Goal: Task Accomplishment & Management: Manage account settings

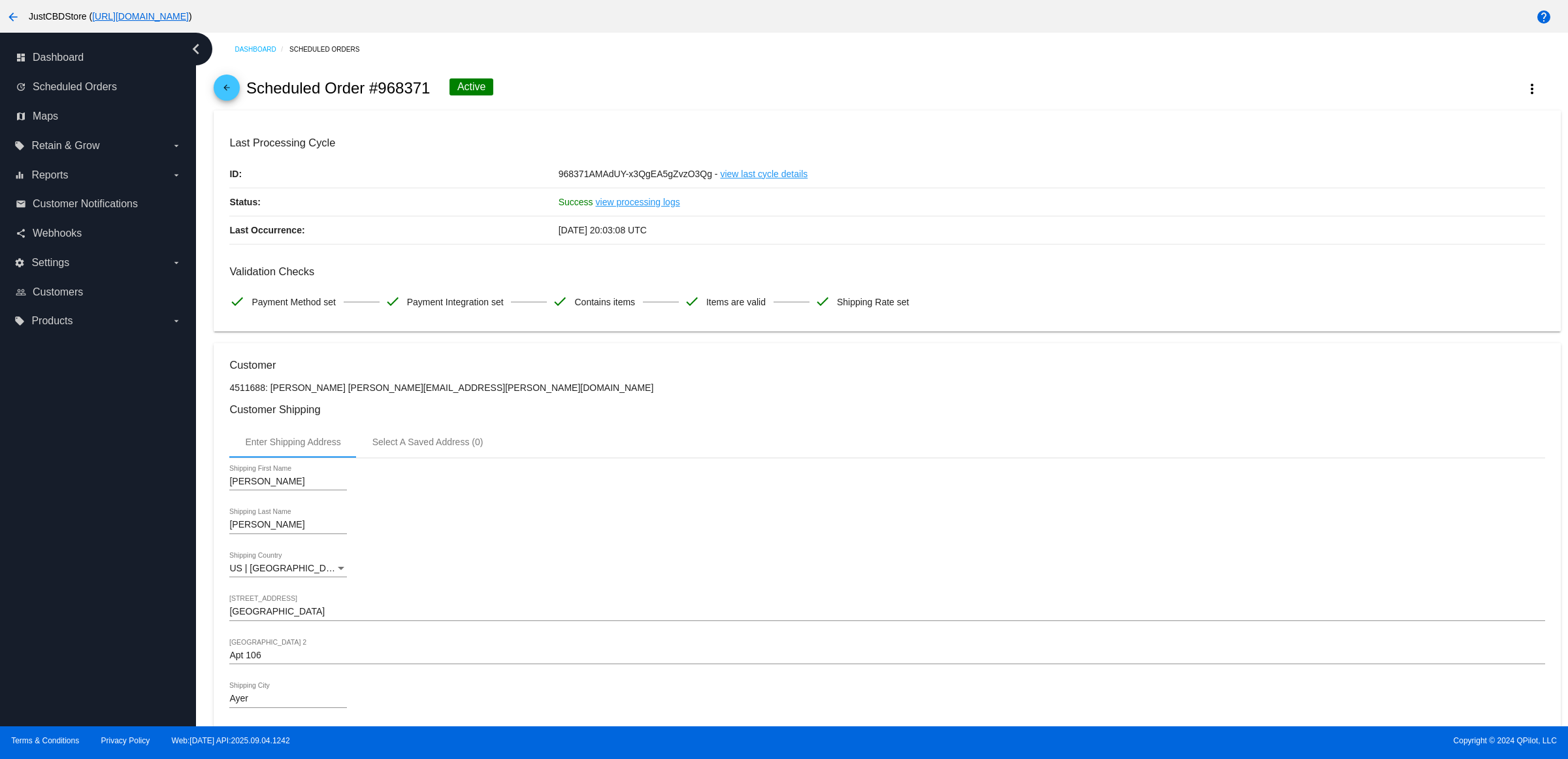
click at [234, 99] on mat-icon "arrow_back" at bounding box center [227, 91] width 16 height 16
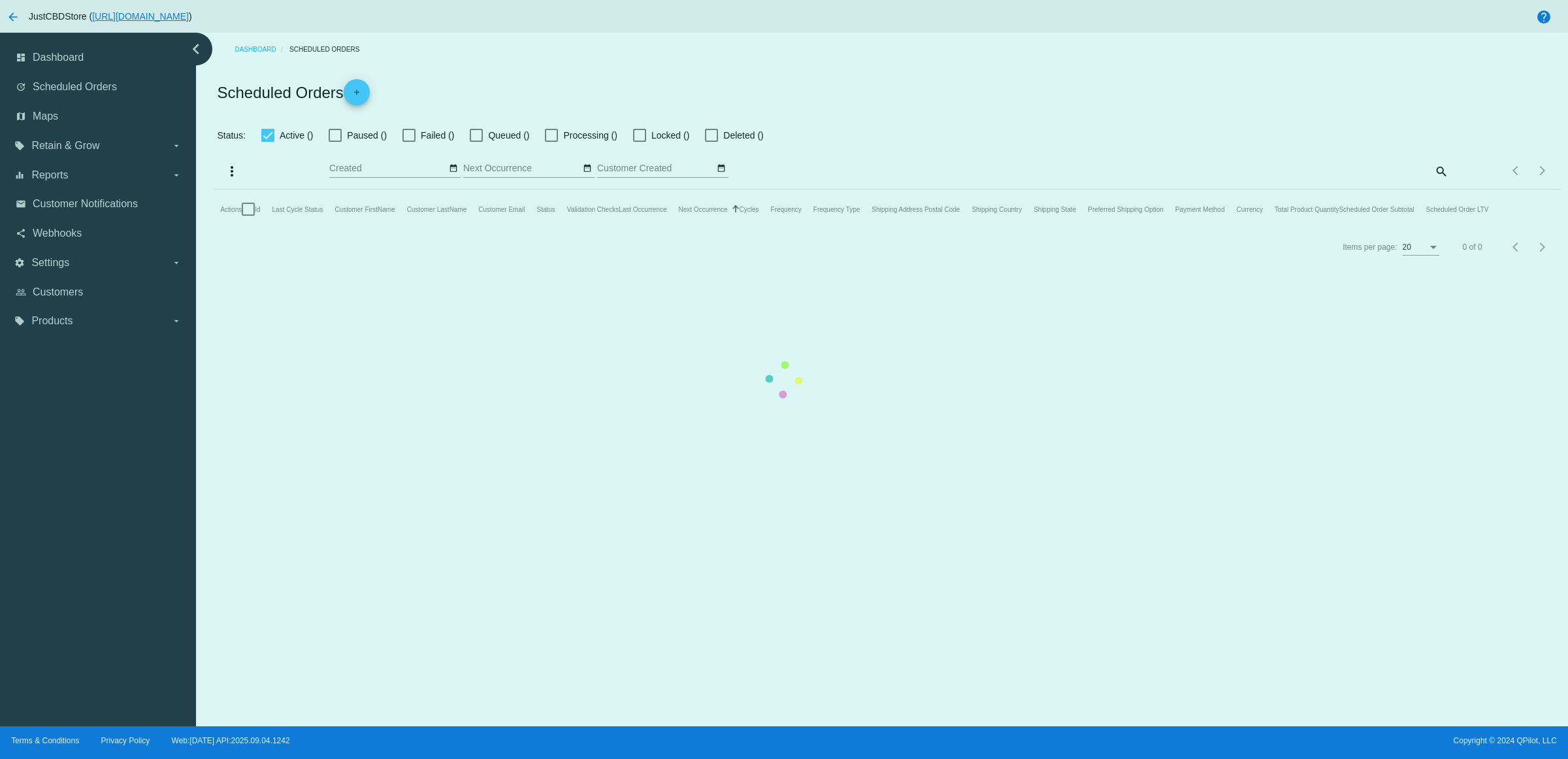
checkbox input "true"
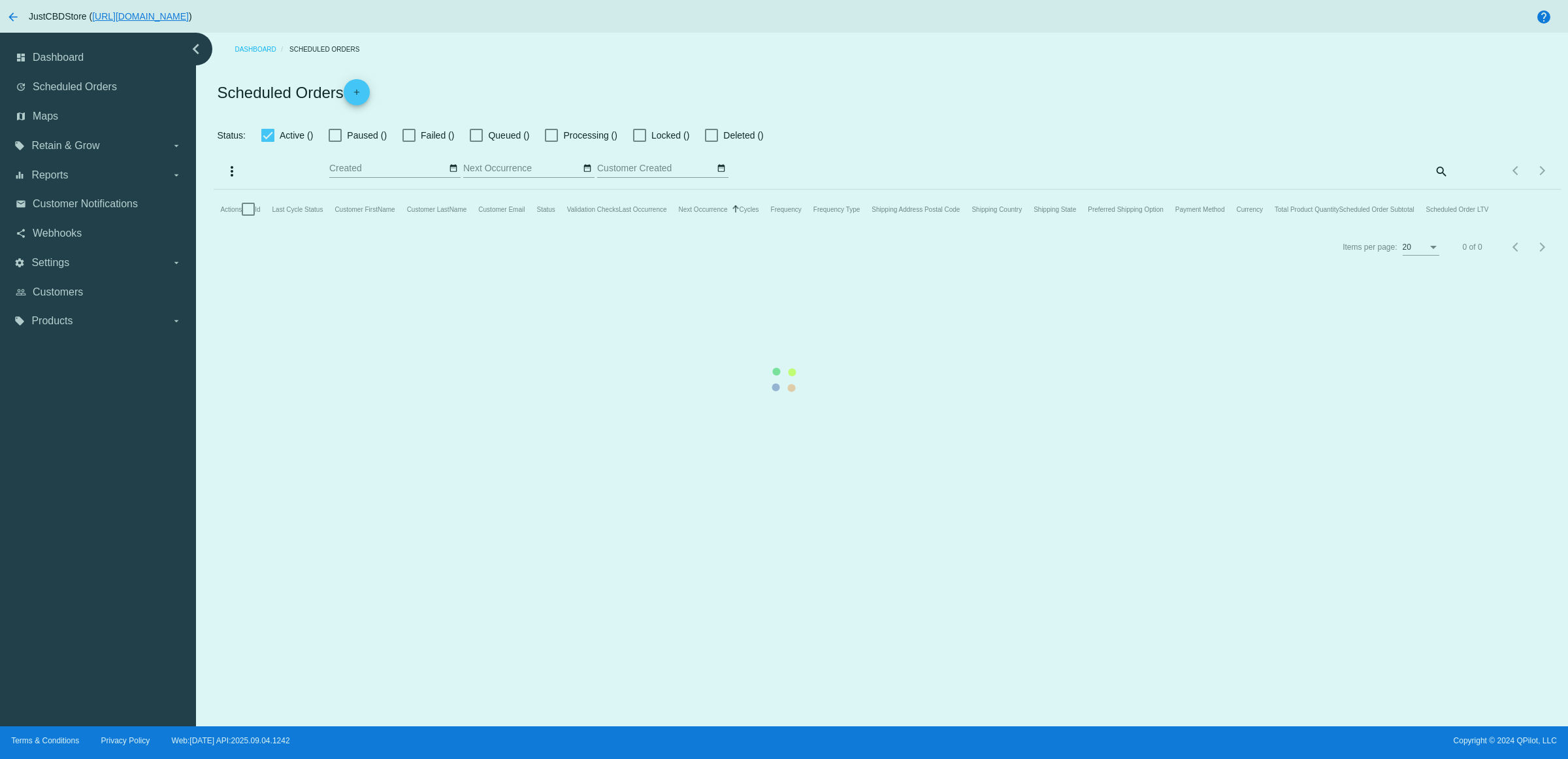
checkbox input "true"
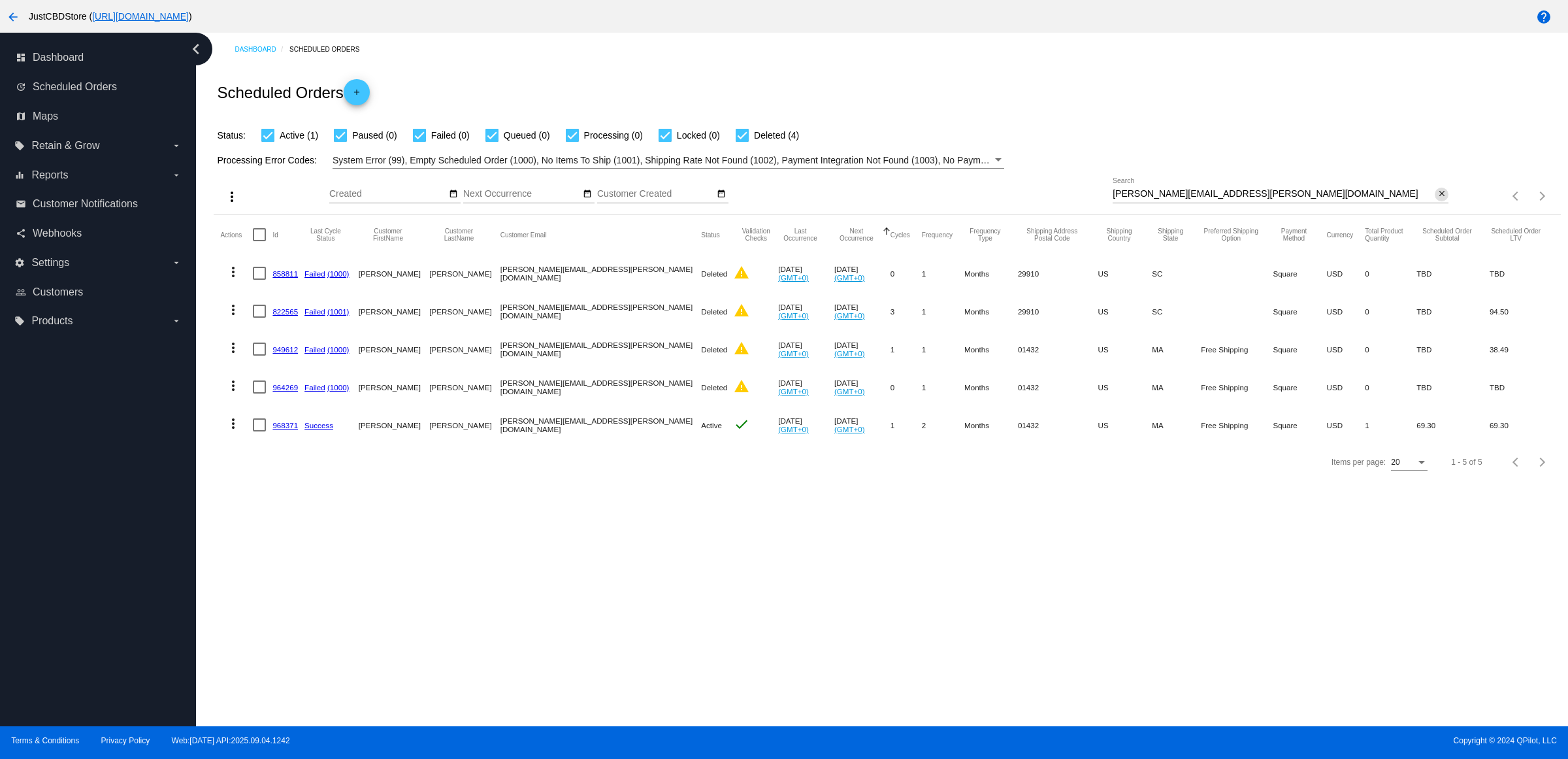
click at [1438, 199] on mat-icon "close" at bounding box center [1442, 194] width 9 height 11
click at [1438, 207] on mat-icon "search" at bounding box center [1441, 196] width 16 height 21
click at [1438, 199] on input "Search" at bounding box center [1281, 194] width 336 height 11
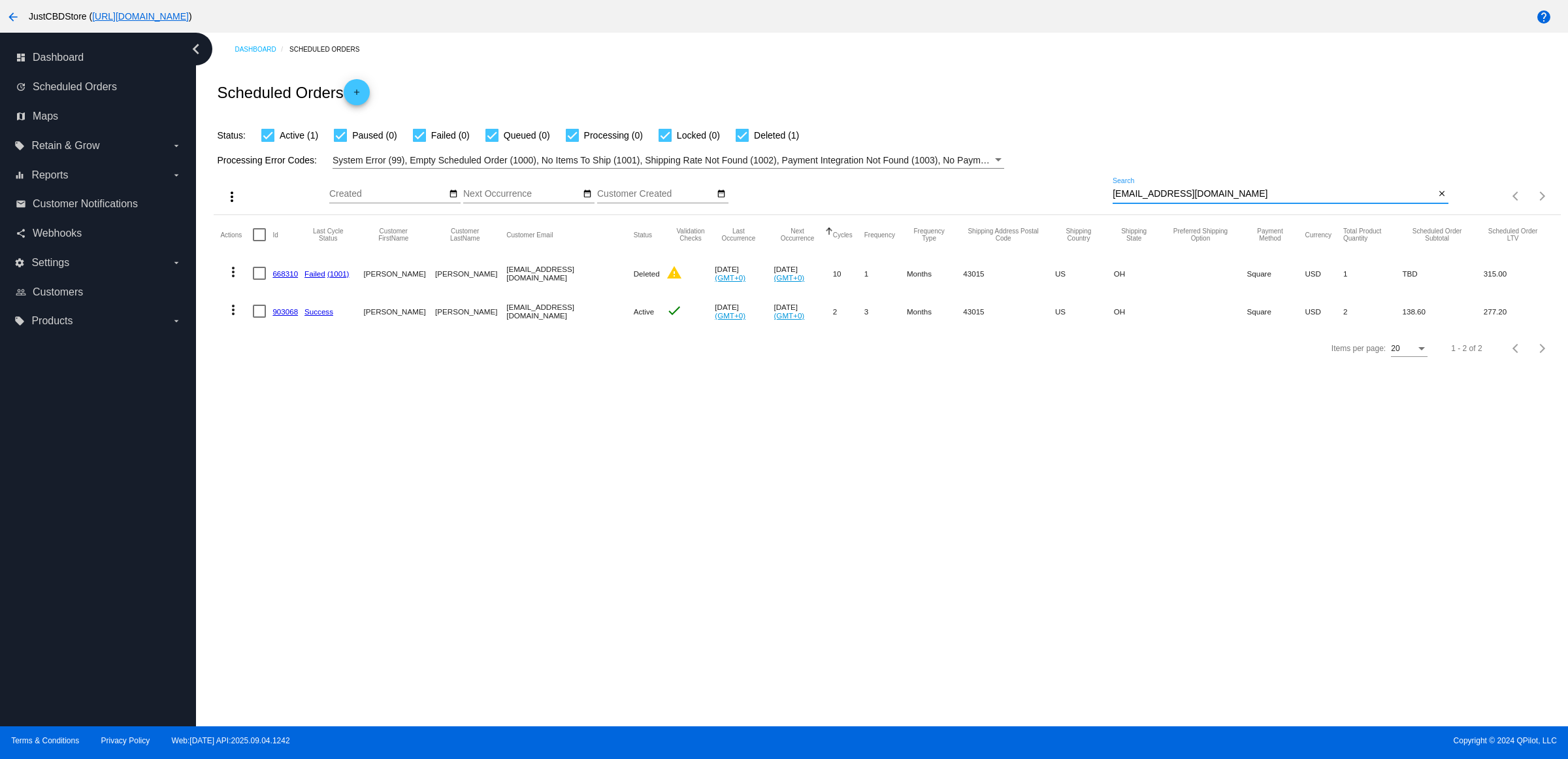
type input "[EMAIL_ADDRESS][DOMAIN_NAME]"
click at [241, 318] on mat-icon "more_vert" at bounding box center [233, 310] width 16 height 16
click at [296, 508] on div "info View Event Logs history View Cycles History cached Process Now edit View /…" at bounding box center [289, 430] width 130 height 168
click at [301, 495] on div "Dashboard Scheduled Orders Scheduled Orders add Status: Active (1) Paused (0) F…" at bounding box center [882, 379] width 1372 height 693
click at [236, 318] on mat-icon "more_vert" at bounding box center [233, 310] width 16 height 16
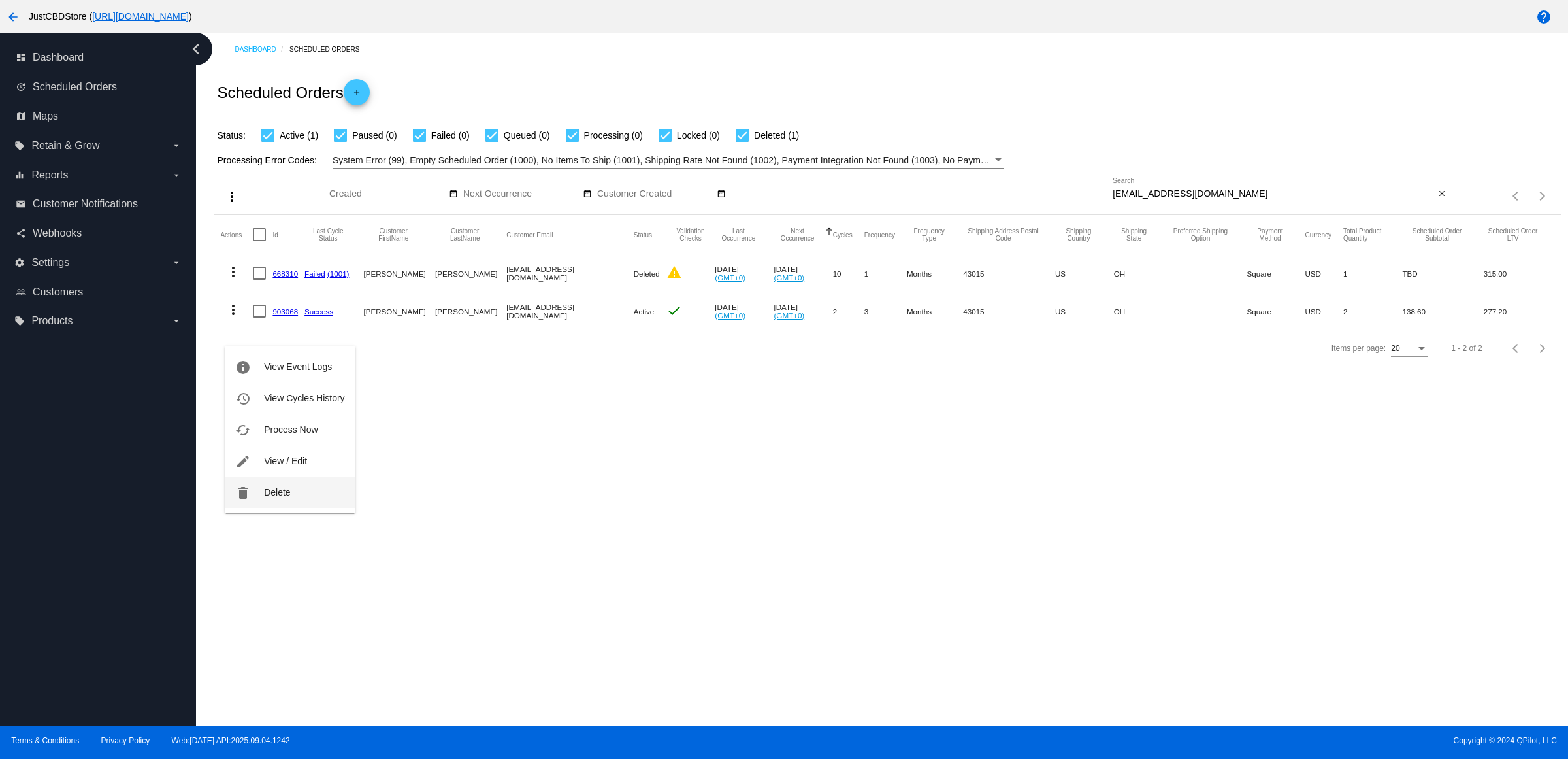
click at [315, 496] on button "delete Delete" at bounding box center [289, 492] width 130 height 31
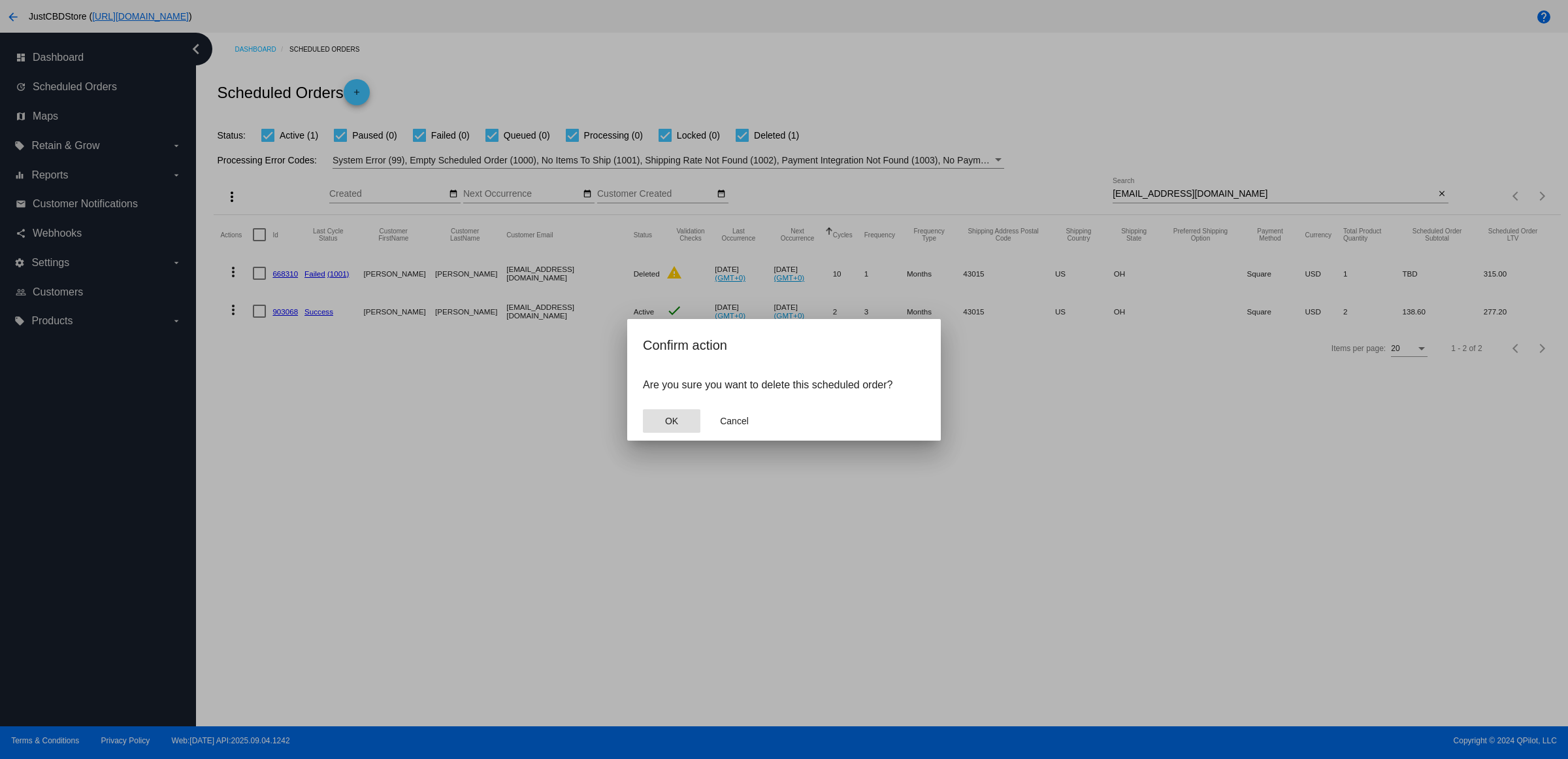
click at [691, 425] on button "OK" at bounding box center [672, 421] width 58 height 24
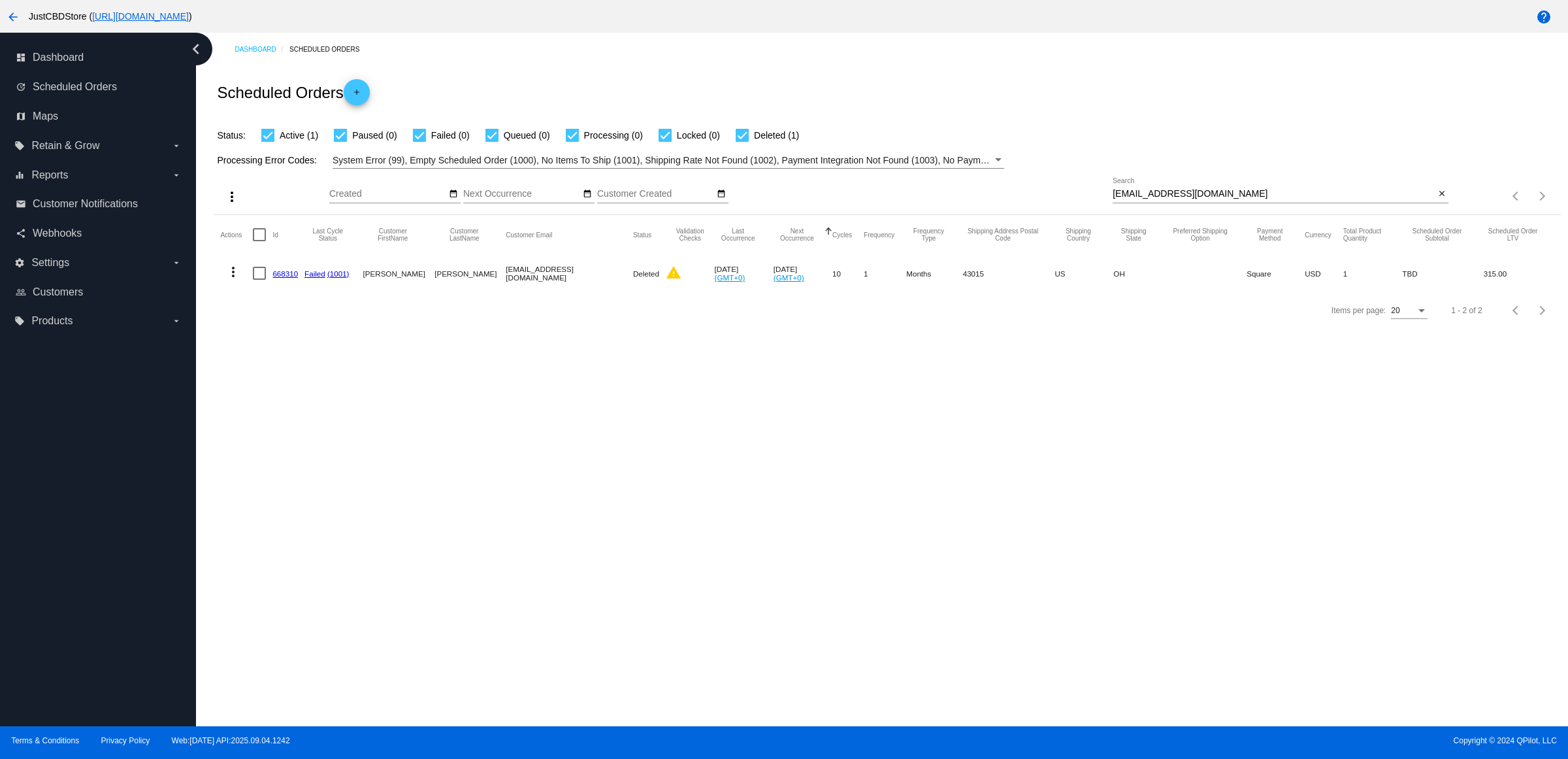
click at [1442, 199] on mat-icon "close" at bounding box center [1442, 194] width 9 height 11
click at [1388, 207] on div "search" at bounding box center [1281, 196] width 336 height 21
click at [1439, 207] on mat-icon "search" at bounding box center [1441, 196] width 16 height 21
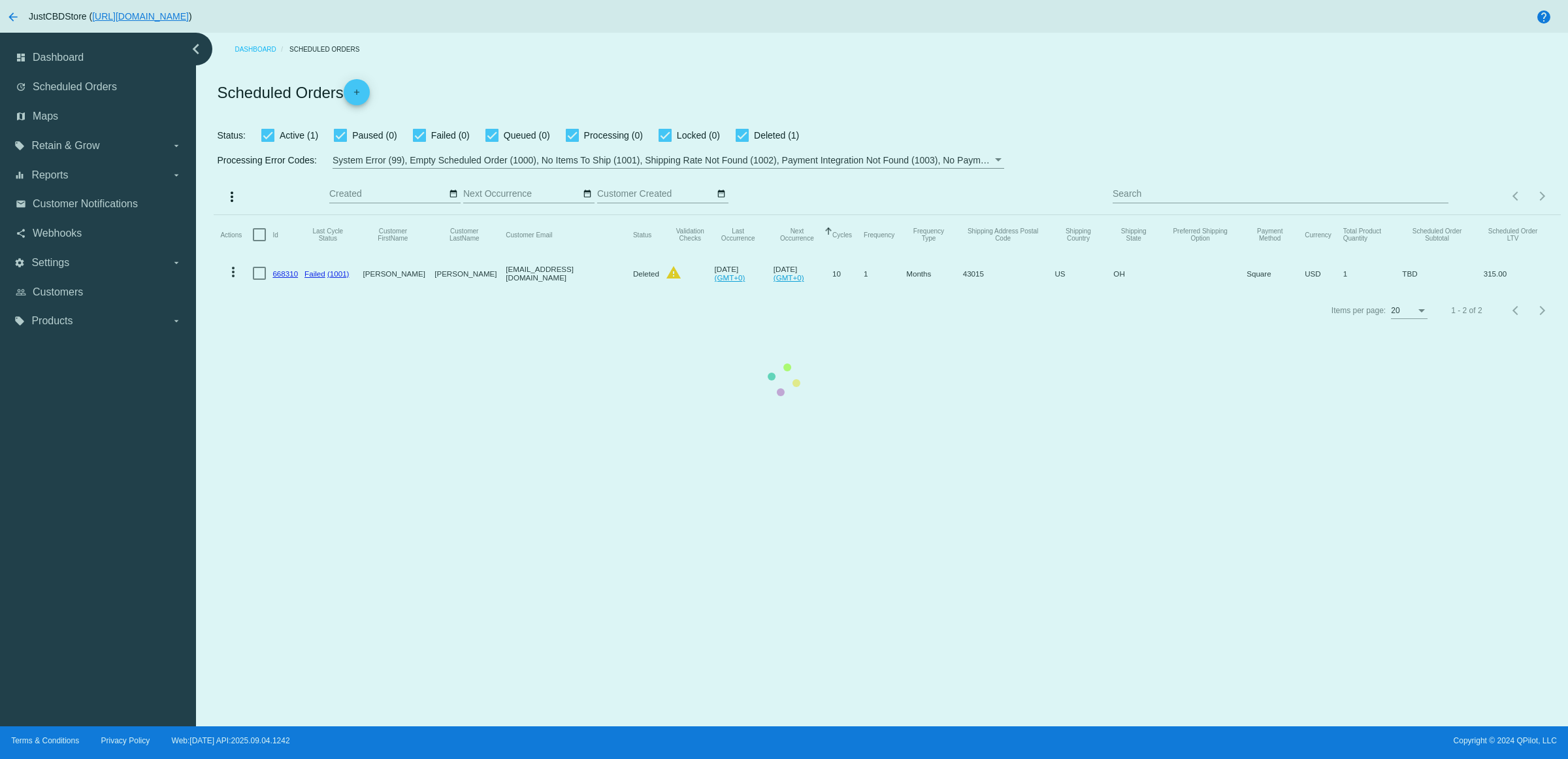
click at [1400, 221] on mat-table "Actions Id Last Cycle Status Customer FirstName Customer LastName Customer Emai…" at bounding box center [886, 253] width 1346 height 77
click at [1158, 215] on mat-table "Actions Id Last Cycle Status Customer FirstName Customer LastName Customer Emai…" at bounding box center [886, 253] width 1346 height 77
drag, startPoint x: 1158, startPoint y: 213, endPoint x: 1150, endPoint y: 218, distance: 9.4
click at [1152, 218] on mat-table "Actions Id Last Cycle Status Customer FirstName Customer LastName Customer Emai…" at bounding box center [886, 253] width 1346 height 77
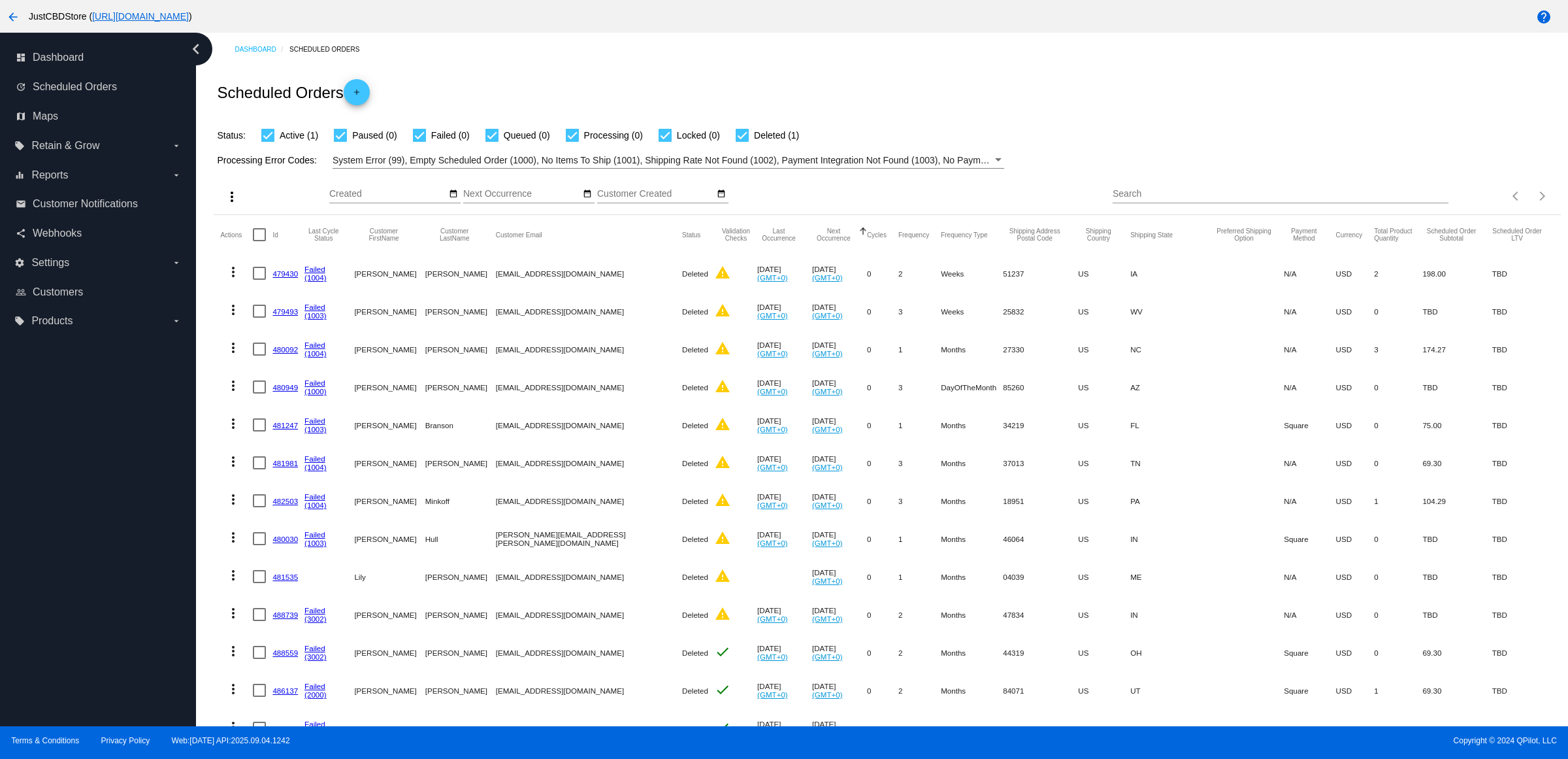
click at [1234, 203] on div "Search" at bounding box center [1281, 190] width 336 height 25
click at [1231, 199] on input "Search" at bounding box center [1281, 194] width 336 height 11
paste input "[EMAIL_ADDRESS][DOMAIN_NAME]"
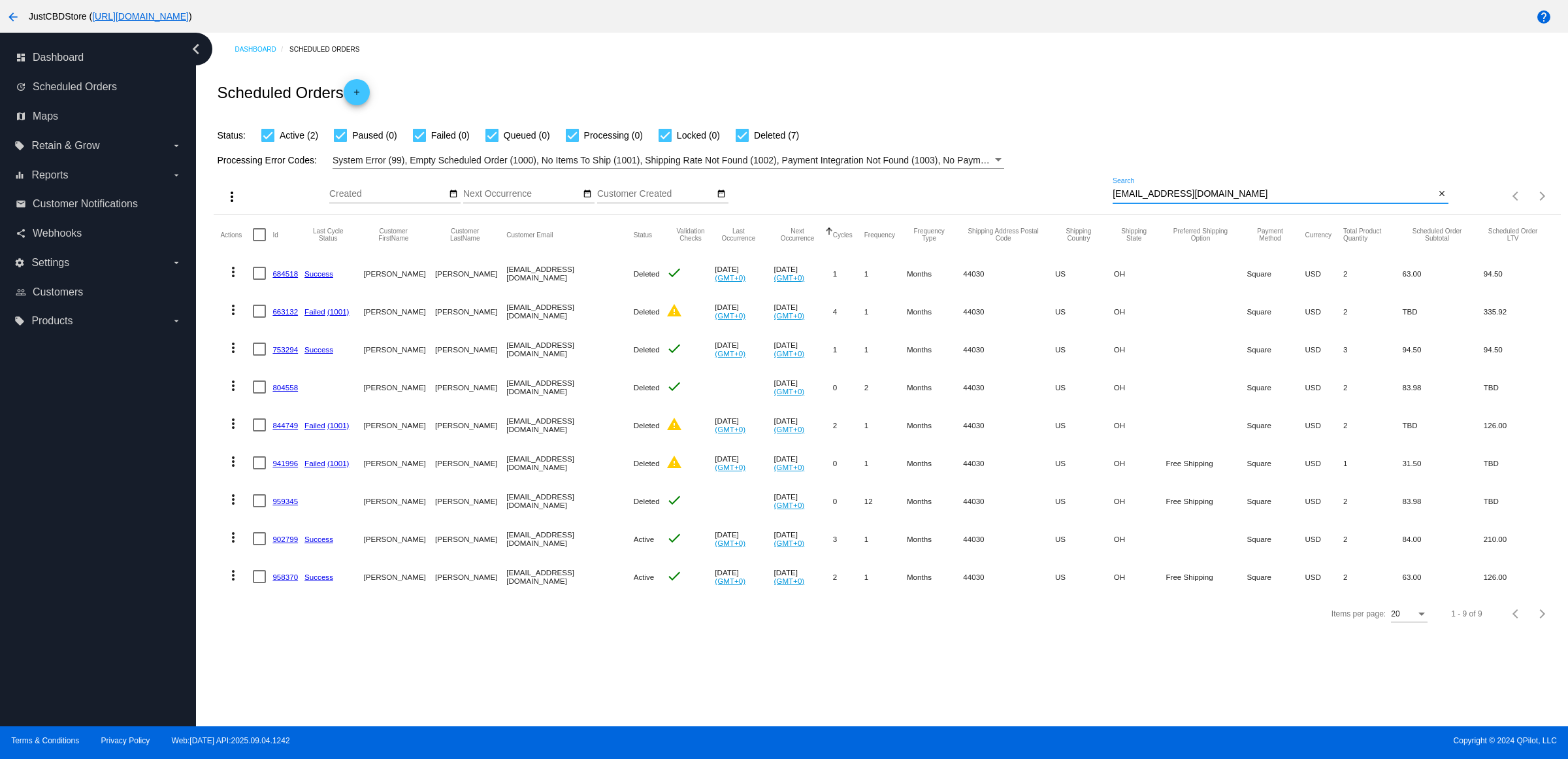
type input "[EMAIL_ADDRESS][DOMAIN_NAME]"
click at [296, 543] on link "902799" at bounding box center [285, 538] width 25 height 9
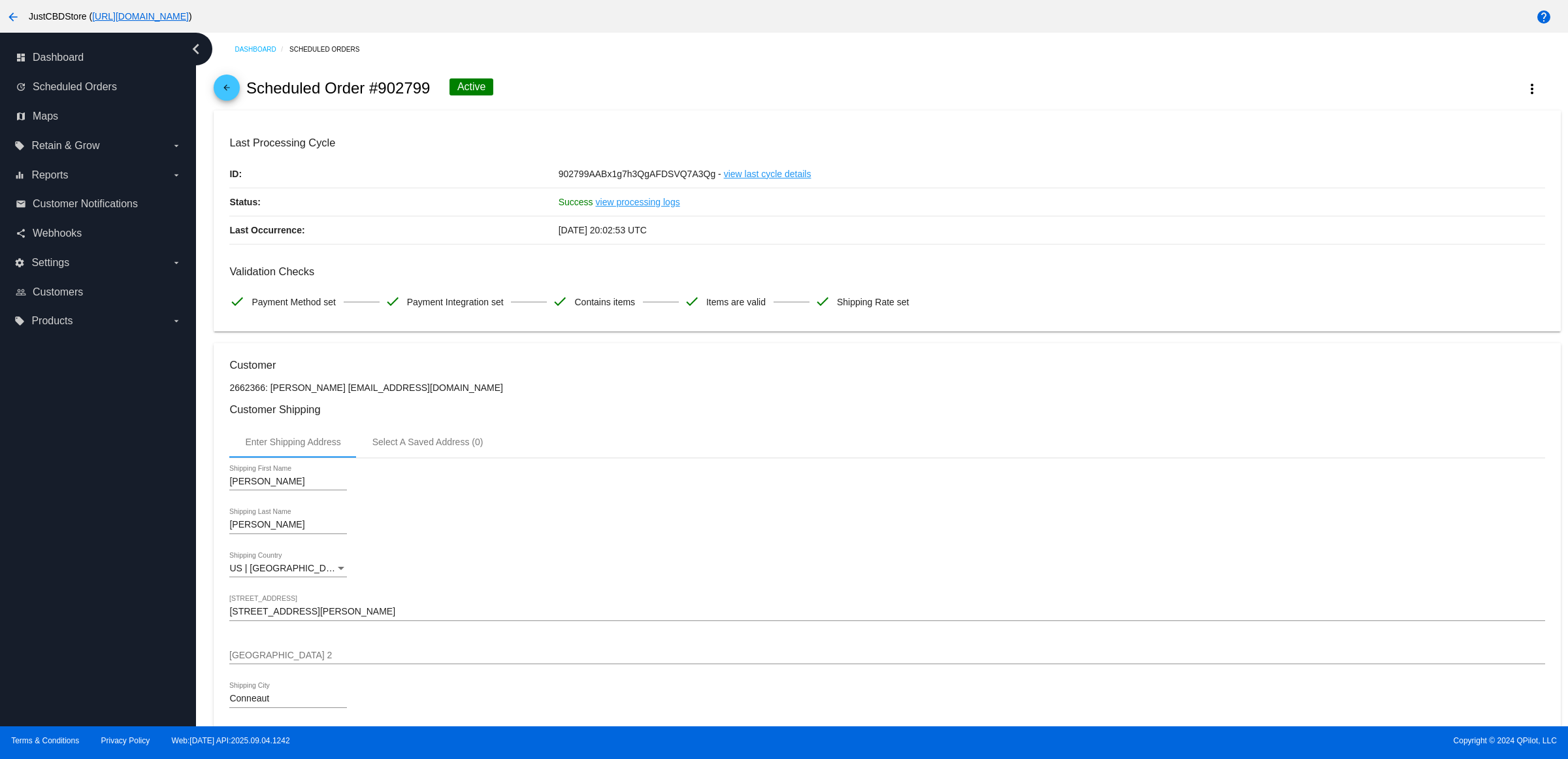
click at [227, 78] on div "arrow_back Scheduled Order #902799 Active more_vert" at bounding box center [886, 87] width 1346 height 44
click at [240, 95] on link "arrow_back" at bounding box center [227, 87] width 26 height 26
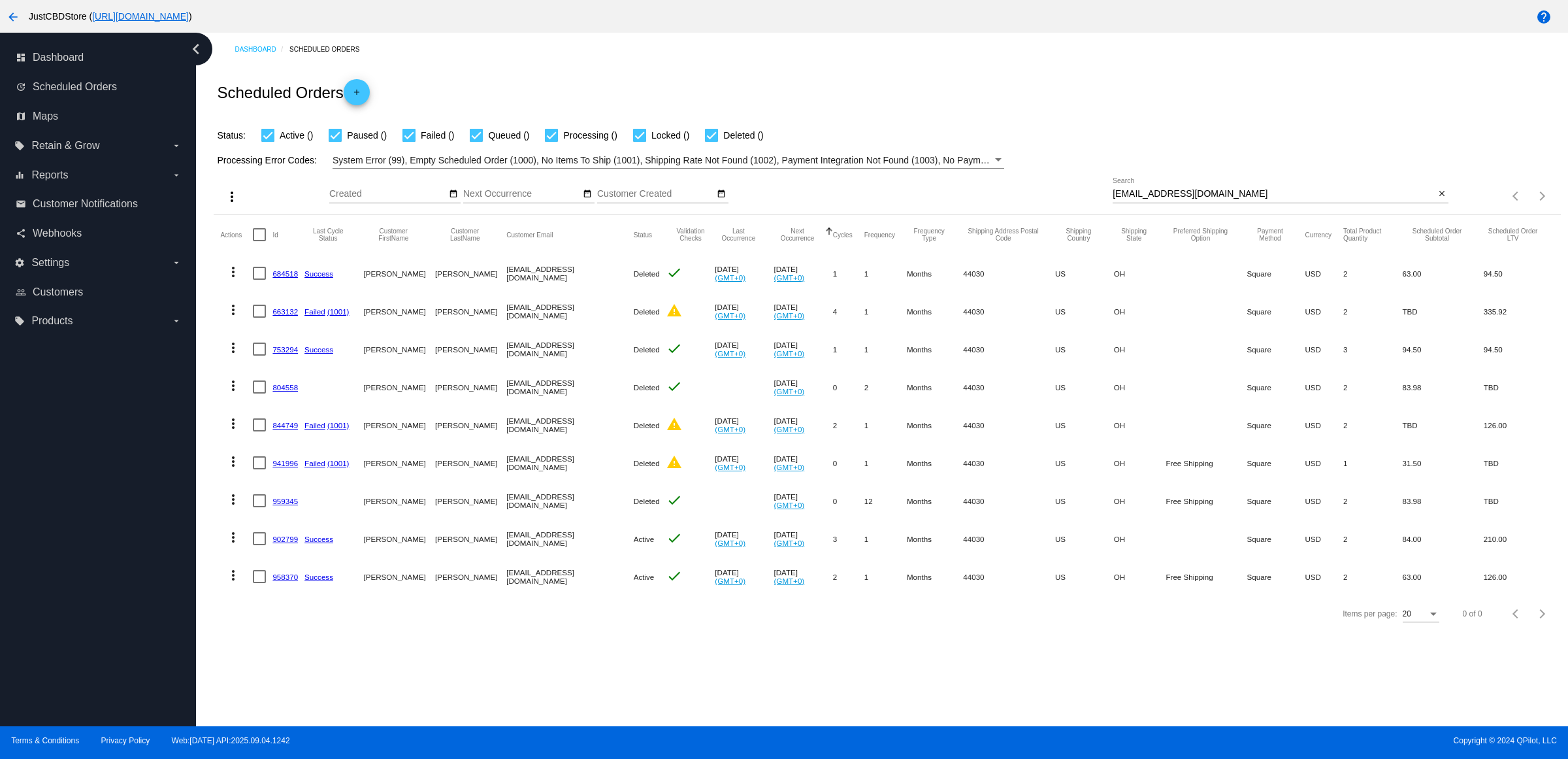
click at [236, 545] on mat-icon "more_vert" at bounding box center [233, 537] width 16 height 16
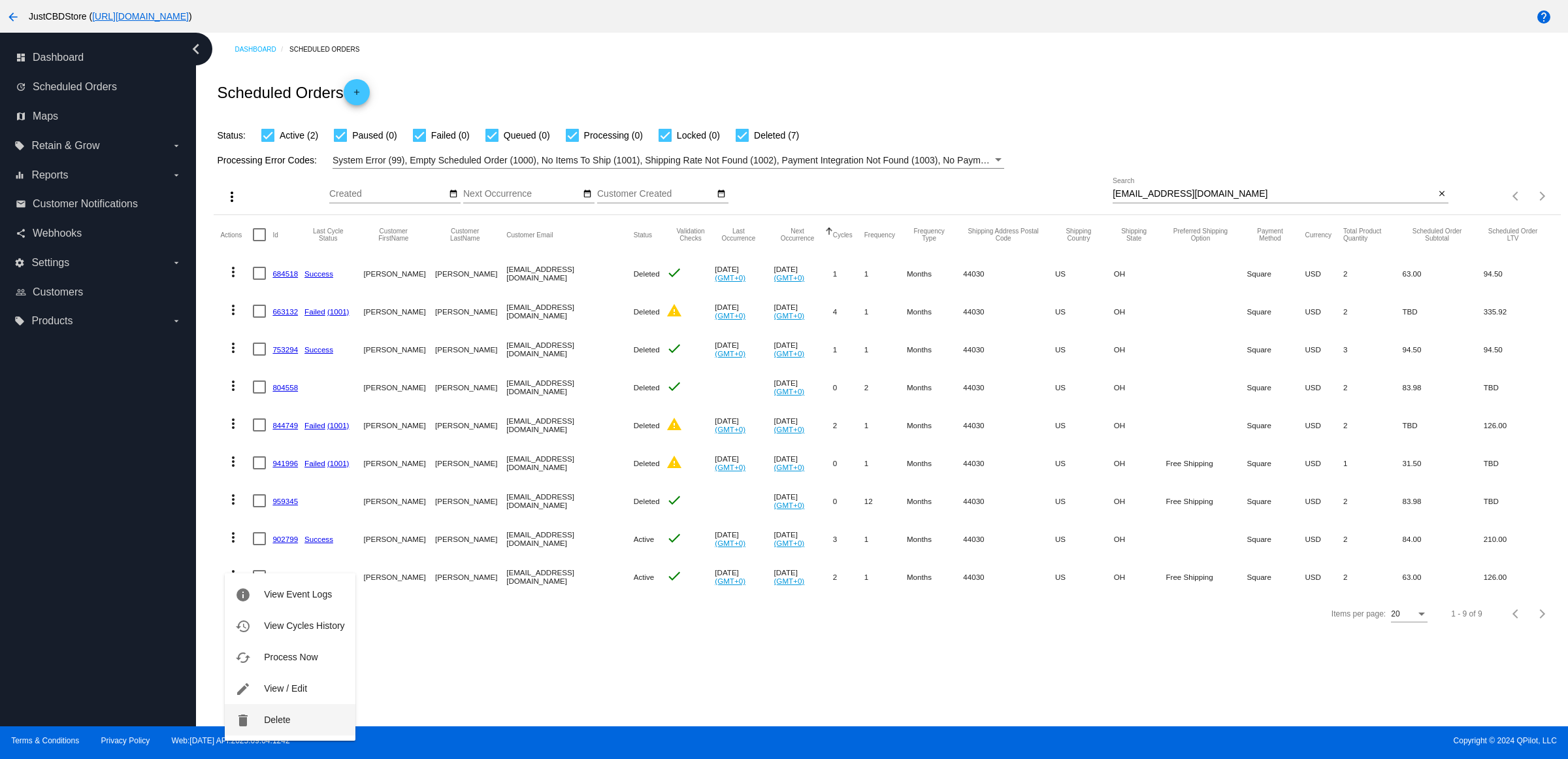
click at [315, 720] on button "delete Delete" at bounding box center [289, 720] width 130 height 31
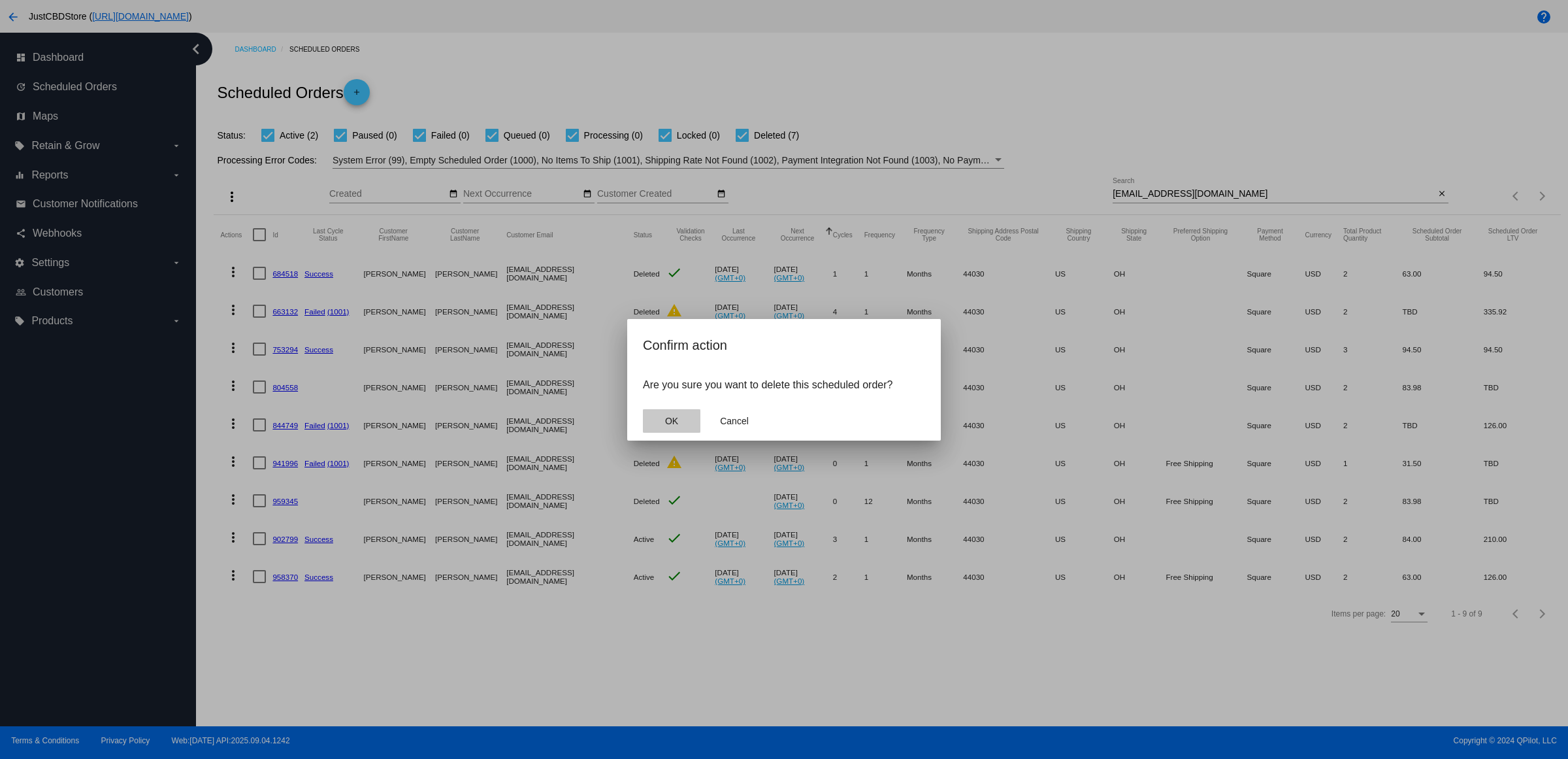
click at [683, 427] on button "OK" at bounding box center [672, 421] width 58 height 24
